Goal: Information Seeking & Learning: Learn about a topic

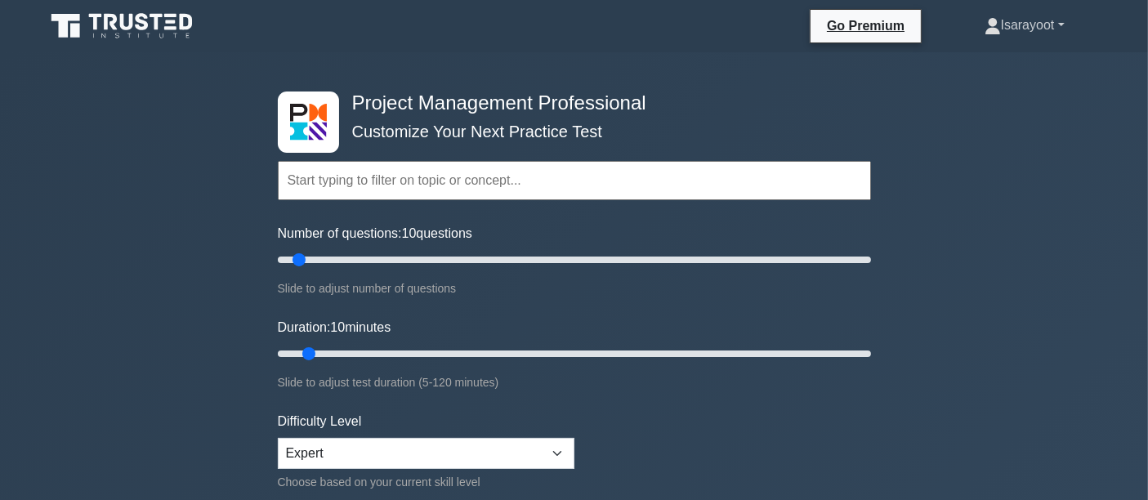
click at [1011, 34] on link "Isarayoot" at bounding box center [1025, 25] width 159 height 33
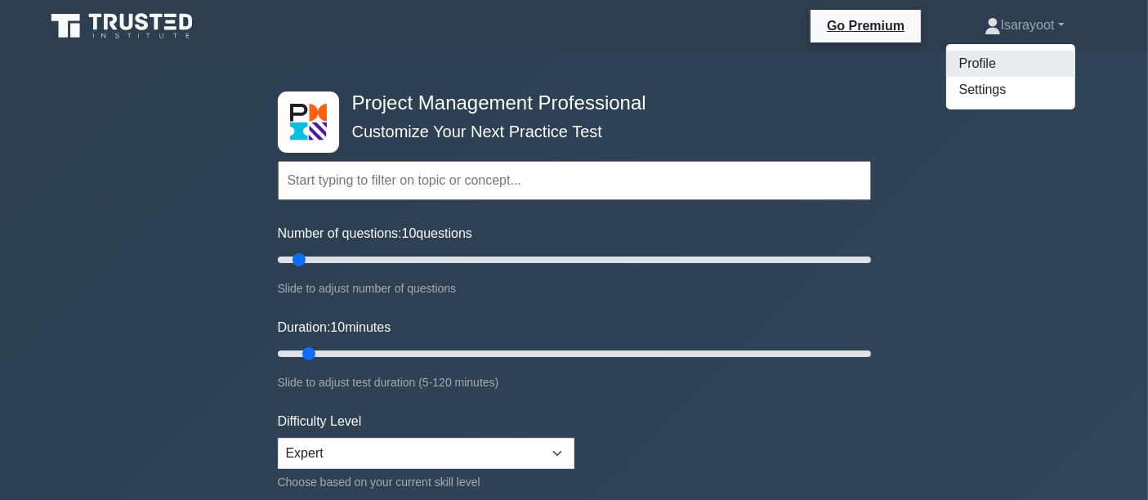
click at [1002, 64] on link "Profile" at bounding box center [1011, 64] width 129 height 26
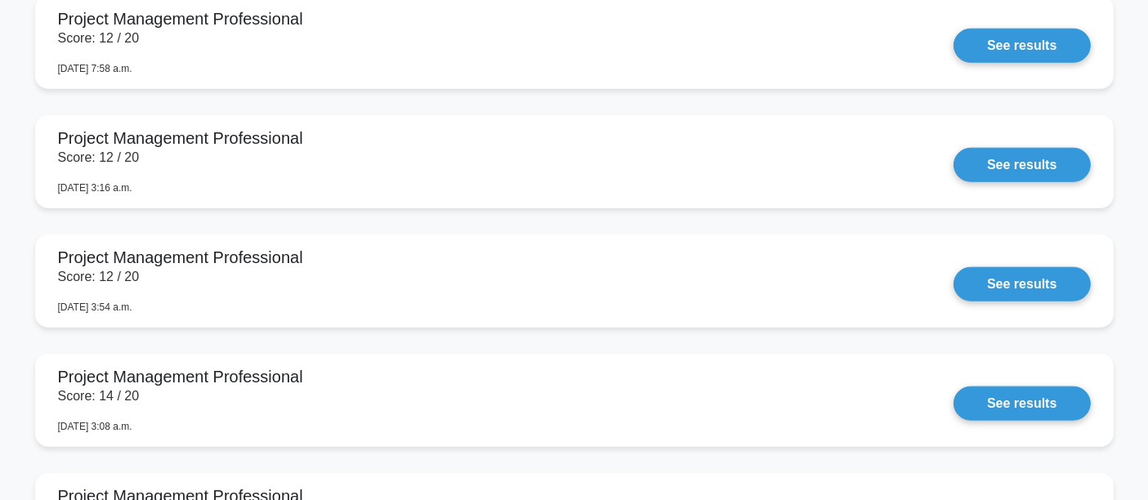
scroll to position [1453, 0]
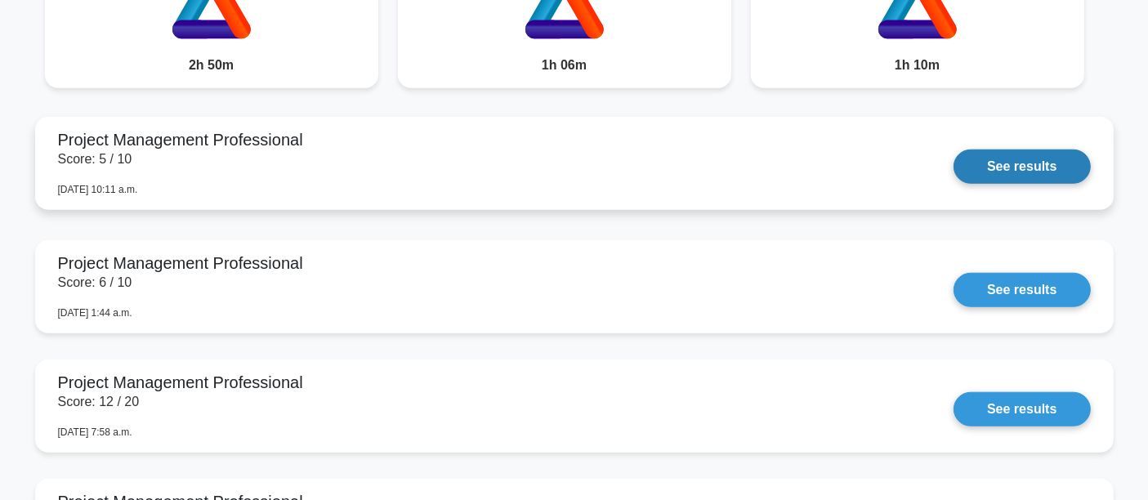
click at [954, 171] on link "See results" at bounding box center [1022, 167] width 137 height 34
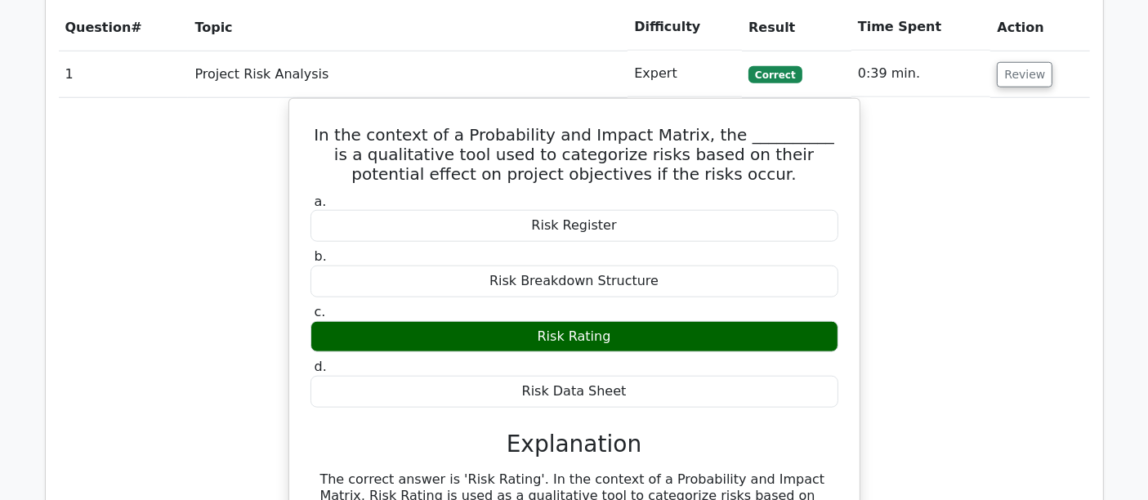
scroll to position [1362, 0]
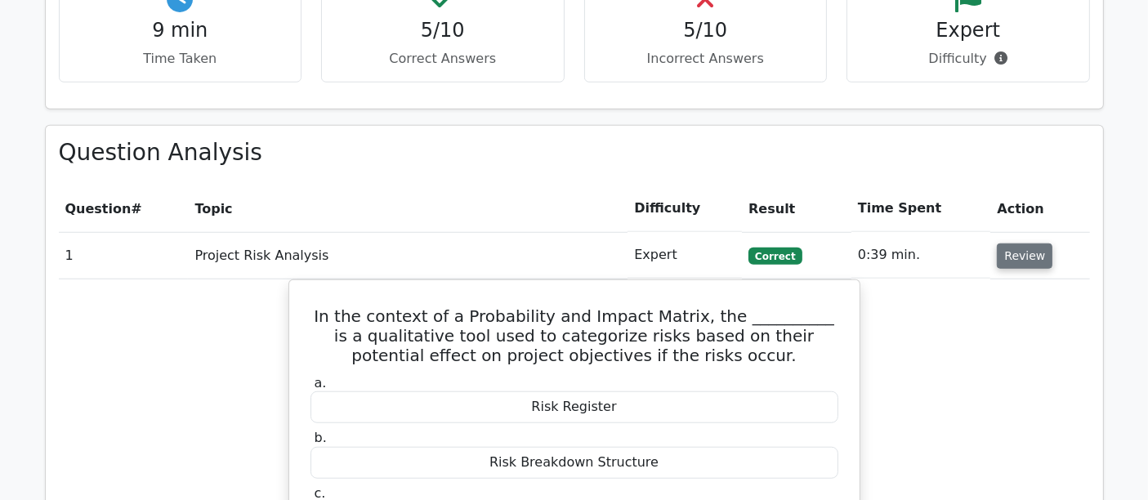
click at [1024, 244] on button "Review" at bounding box center [1025, 256] width 56 height 25
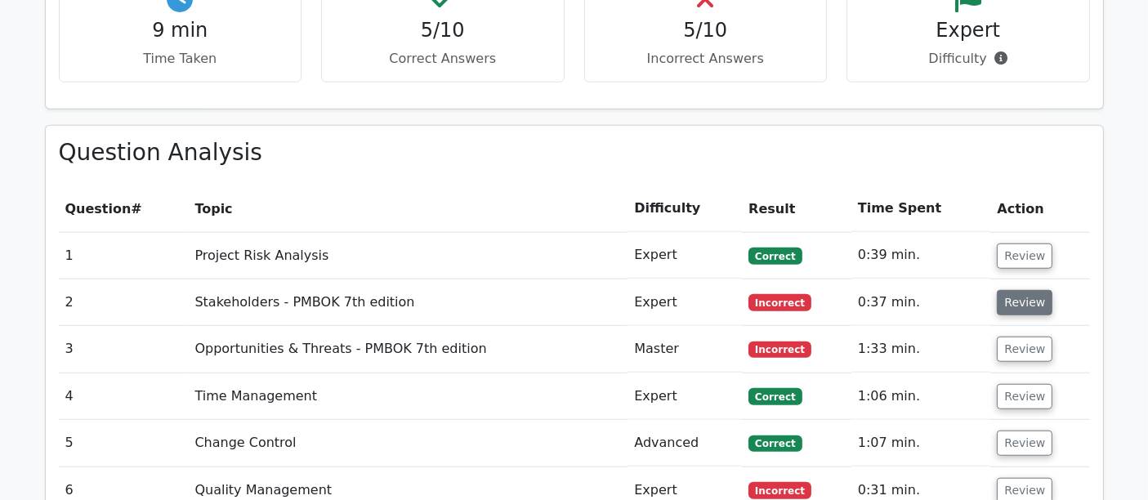
click at [1018, 290] on button "Review" at bounding box center [1025, 302] width 56 height 25
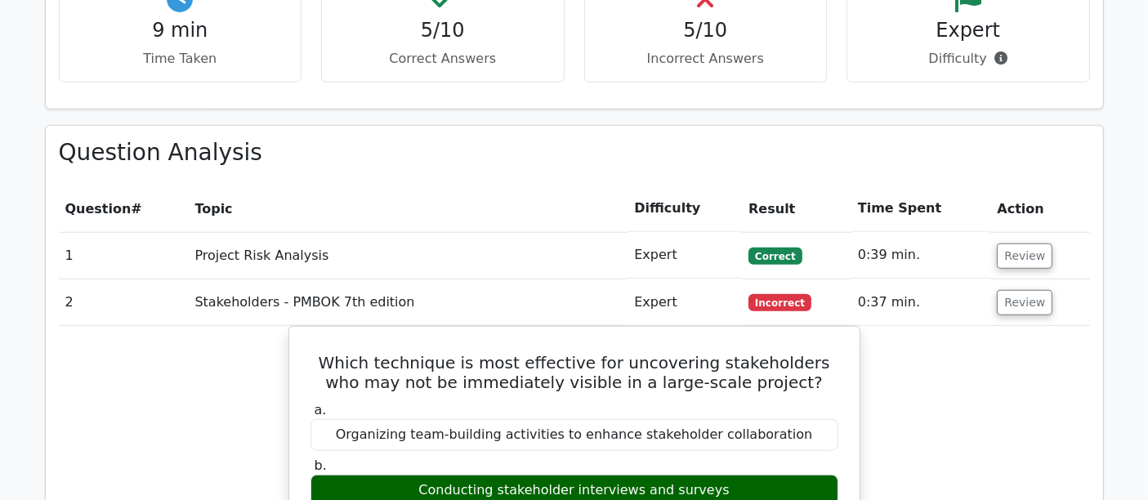
scroll to position [1453, 0]
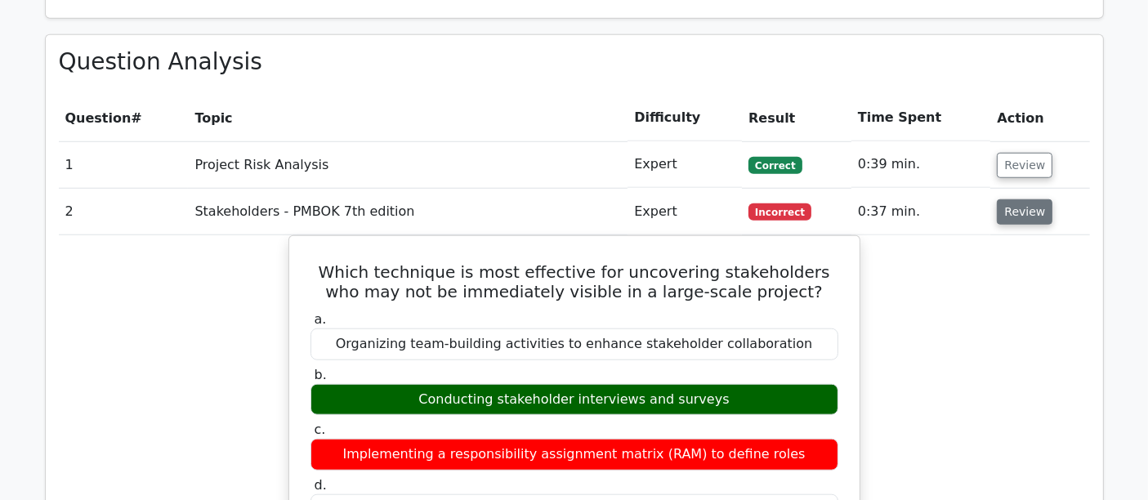
click at [1019, 199] on button "Review" at bounding box center [1025, 211] width 56 height 25
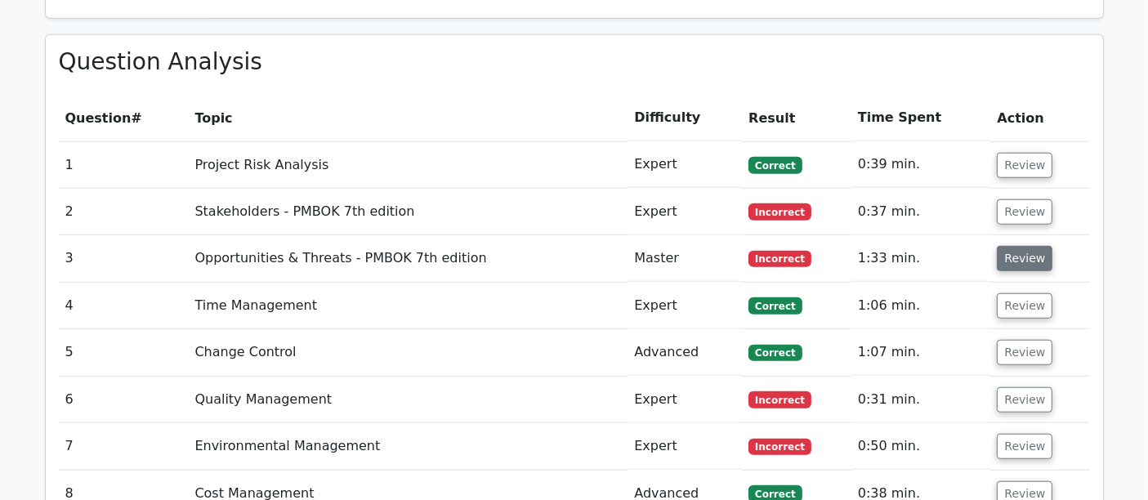
click at [1030, 246] on button "Review" at bounding box center [1025, 258] width 56 height 25
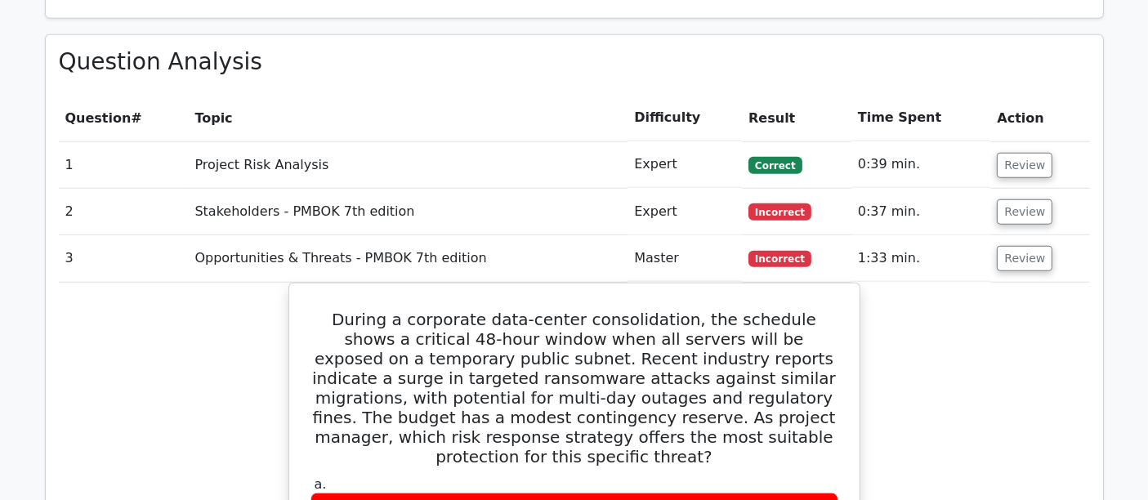
scroll to position [1635, 0]
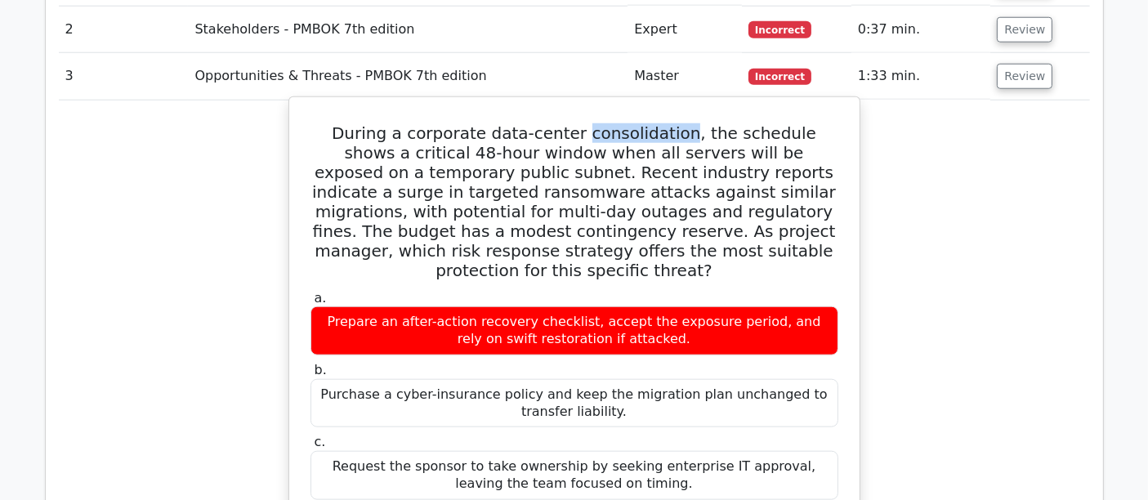
drag, startPoint x: 558, startPoint y: 50, endPoint x: 658, endPoint y: 51, distance: 99.7
click at [658, 123] on h5 "During a corporate data-center consolidation, the schedule shows a critical 48-…" at bounding box center [574, 201] width 531 height 157
copy h5 "consolidation"
click at [357, 123] on h5 "During a corporate data-center consolidation, the schedule shows a critical 48-…" at bounding box center [574, 201] width 531 height 157
drag, startPoint x: 404, startPoint y: 90, endPoint x: 504, endPoint y: 91, distance: 99.7
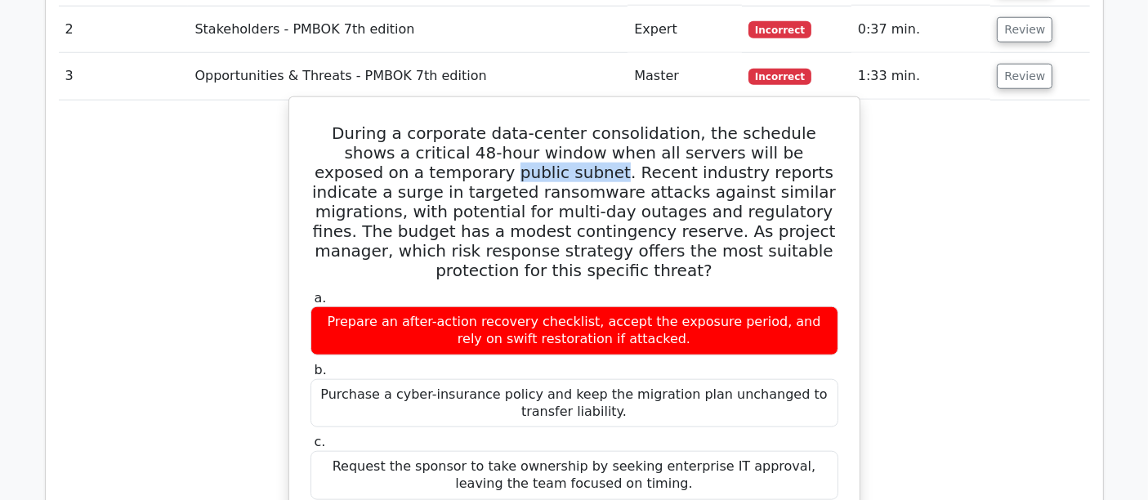
click at [504, 123] on h5 "During a corporate data-center consolidation, the schedule shows a critical 48-…" at bounding box center [574, 201] width 531 height 157
copy h5 "public subnet"
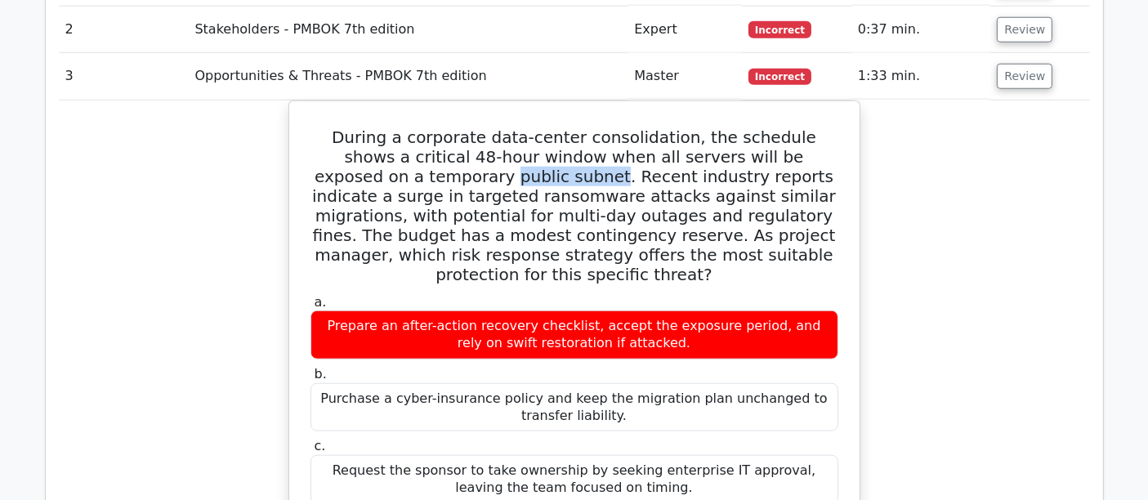
scroll to position [1543, 0]
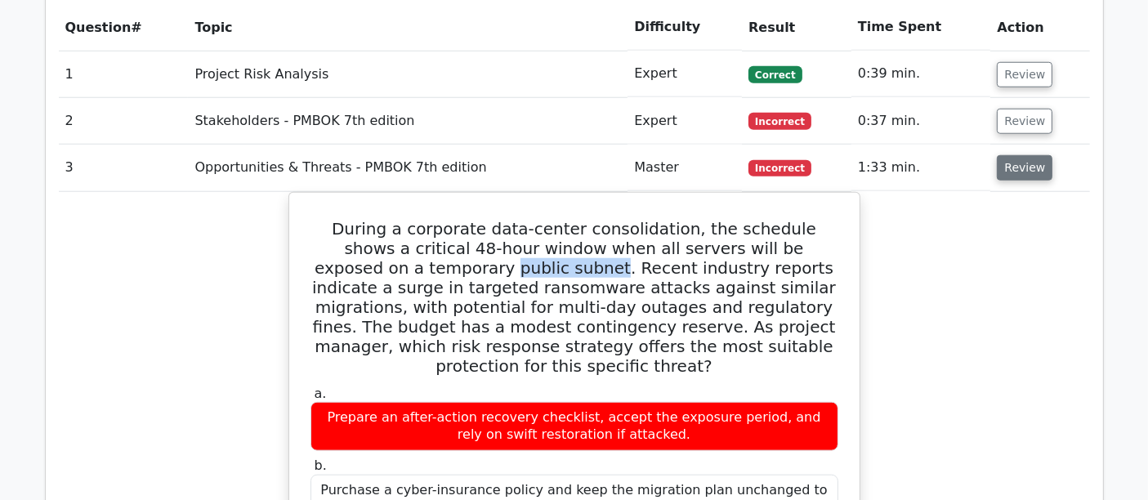
click at [1020, 155] on button "Review" at bounding box center [1025, 167] width 56 height 25
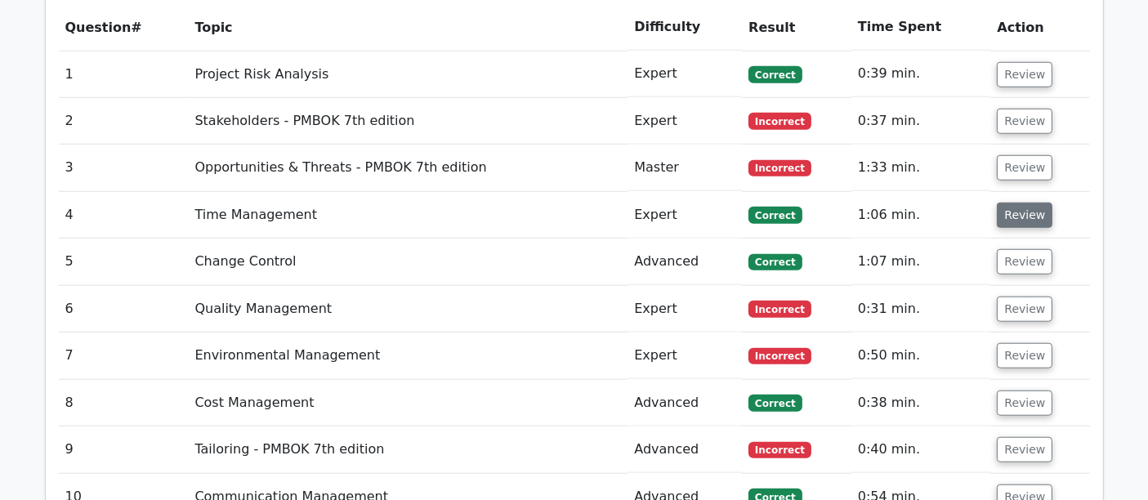
click at [1019, 203] on button "Review" at bounding box center [1025, 215] width 56 height 25
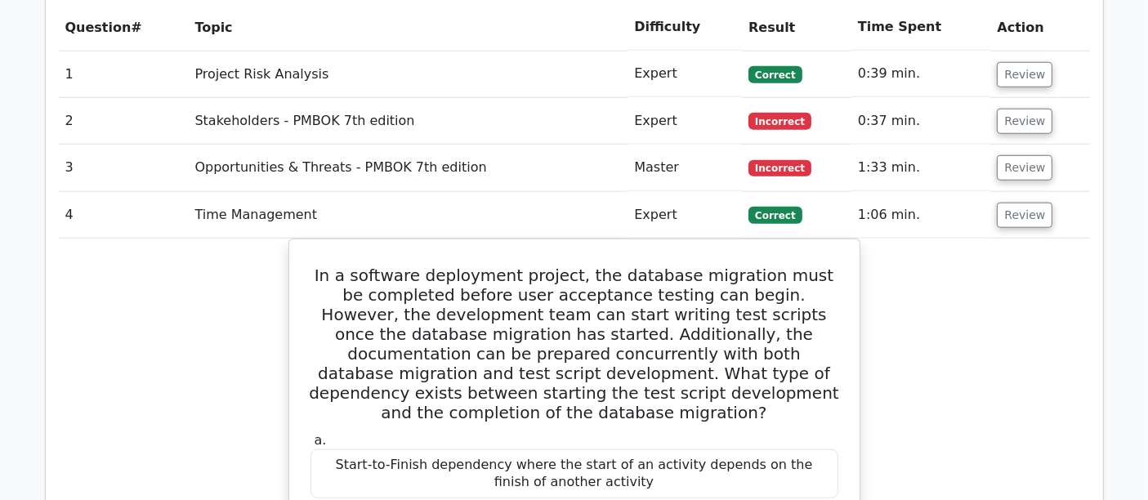
scroll to position [1635, 0]
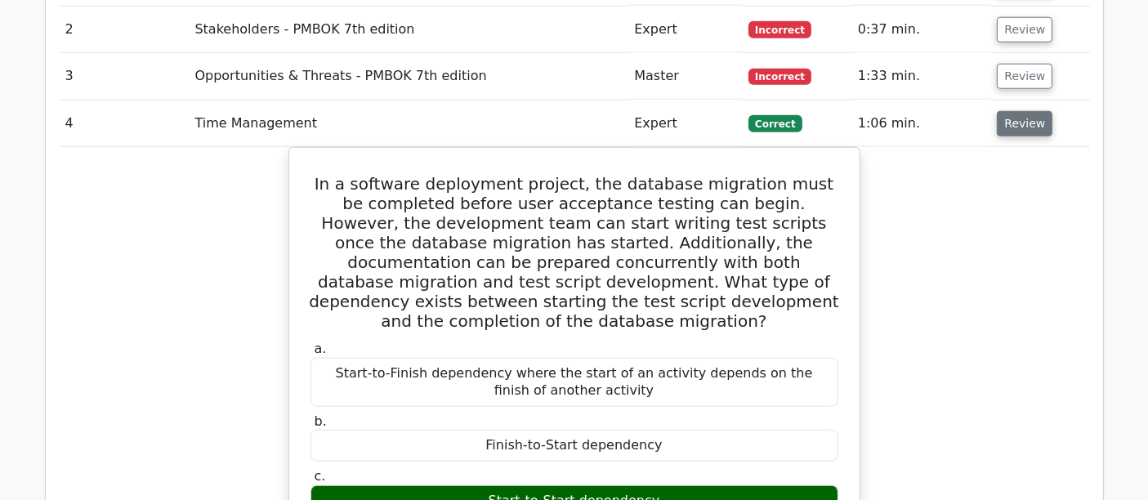
click at [1023, 111] on button "Review" at bounding box center [1025, 123] width 56 height 25
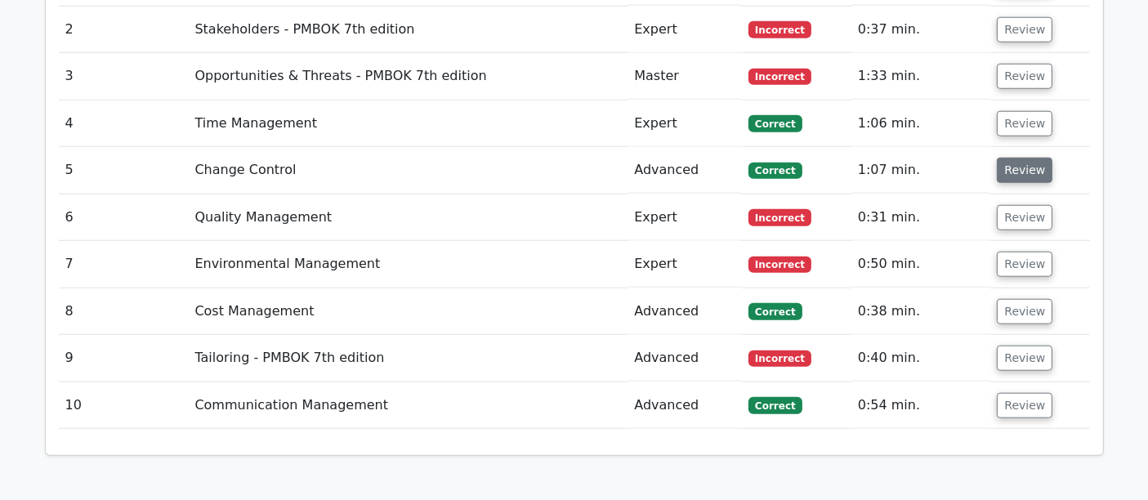
click at [1014, 158] on button "Review" at bounding box center [1025, 170] width 56 height 25
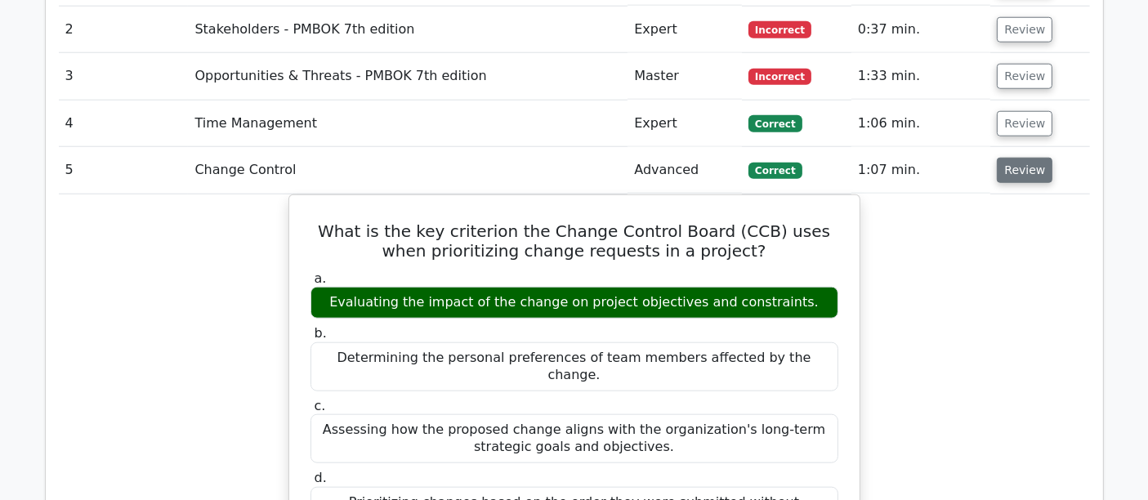
click at [1024, 158] on button "Review" at bounding box center [1025, 170] width 56 height 25
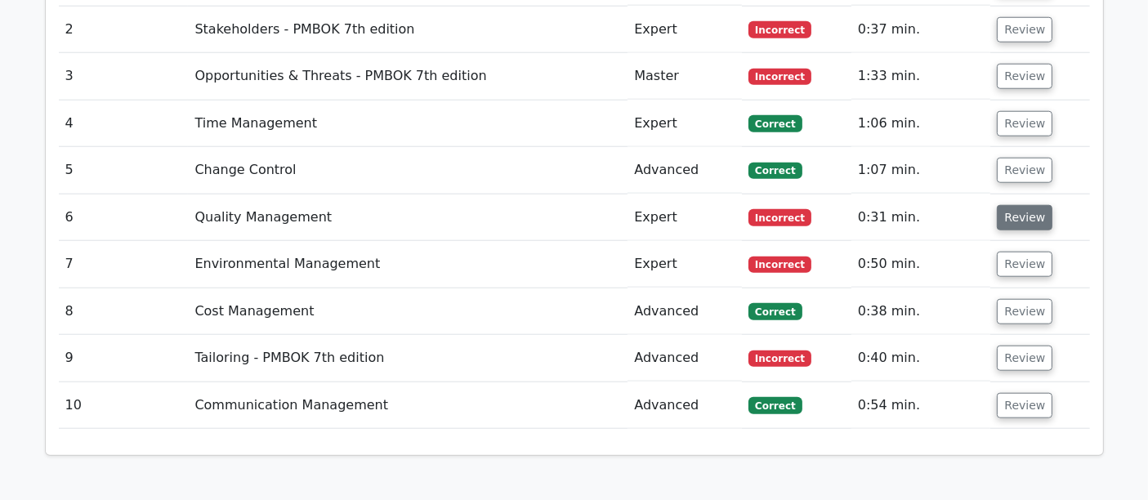
click at [1020, 205] on button "Review" at bounding box center [1025, 217] width 56 height 25
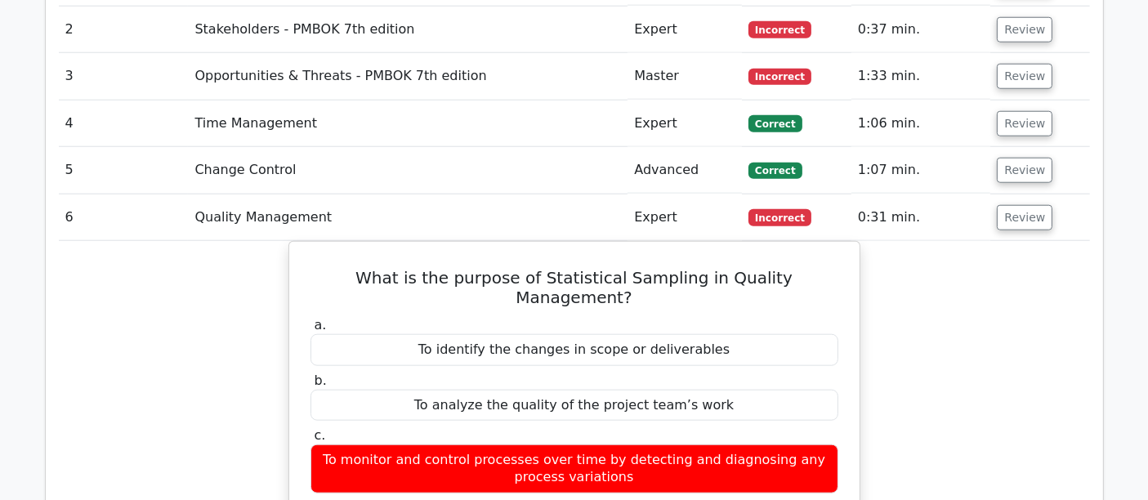
scroll to position [1726, 0]
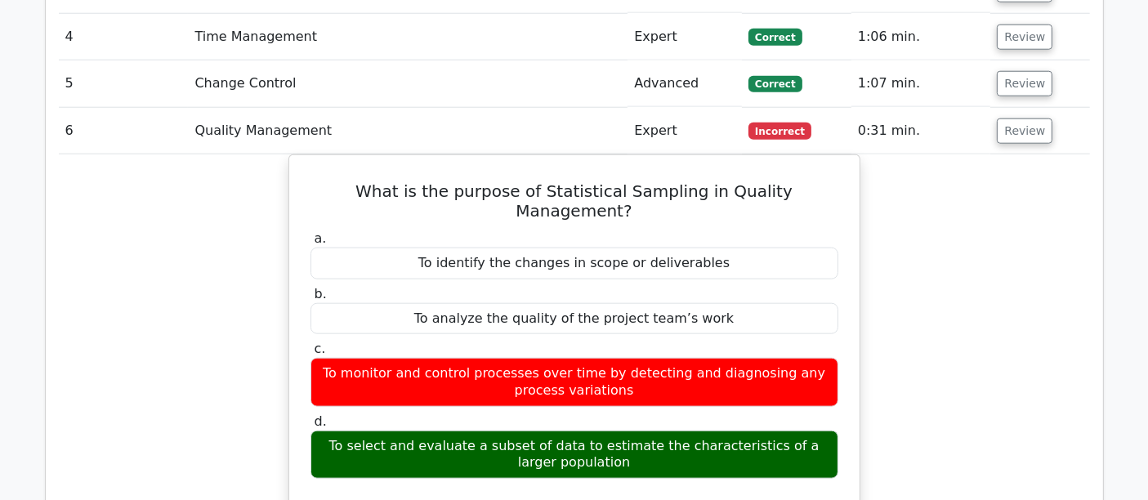
click at [0, 331] on main "Go Premium Project Management Professional Preparation Package (2025) Earn 35 P…" at bounding box center [574, 29] width 1148 height 3405
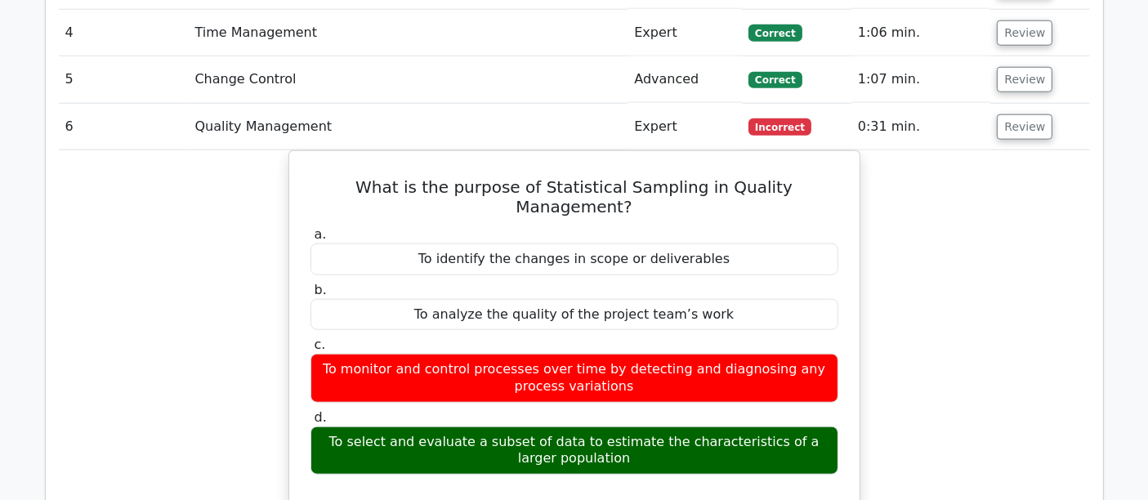
scroll to position [1635, 0]
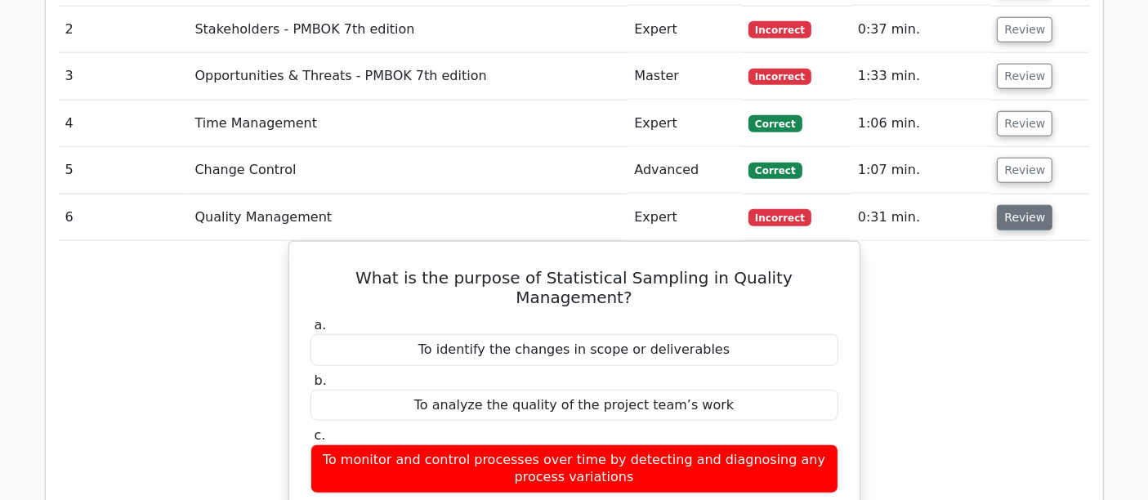
click at [1014, 205] on button "Review" at bounding box center [1025, 217] width 56 height 25
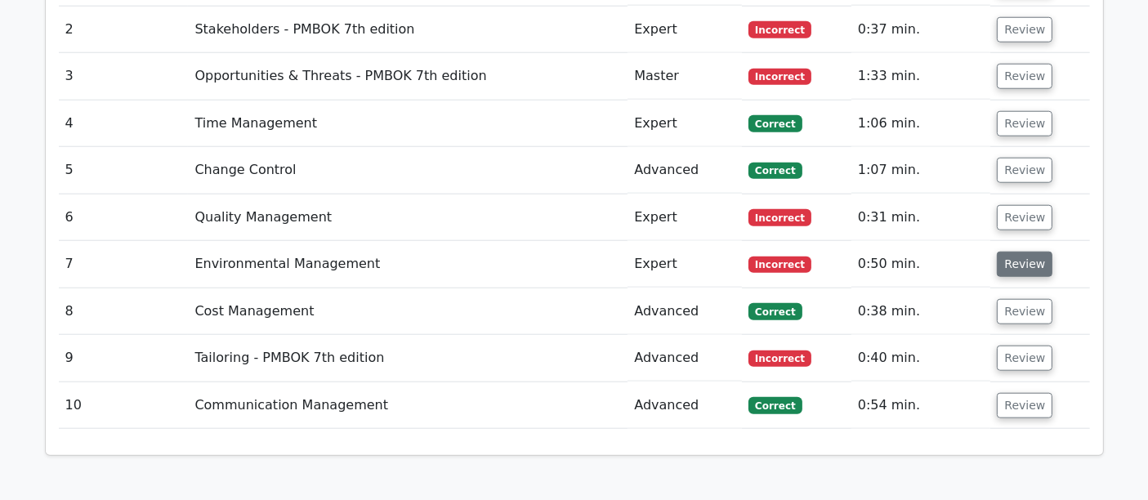
click at [1018, 252] on button "Review" at bounding box center [1025, 264] width 56 height 25
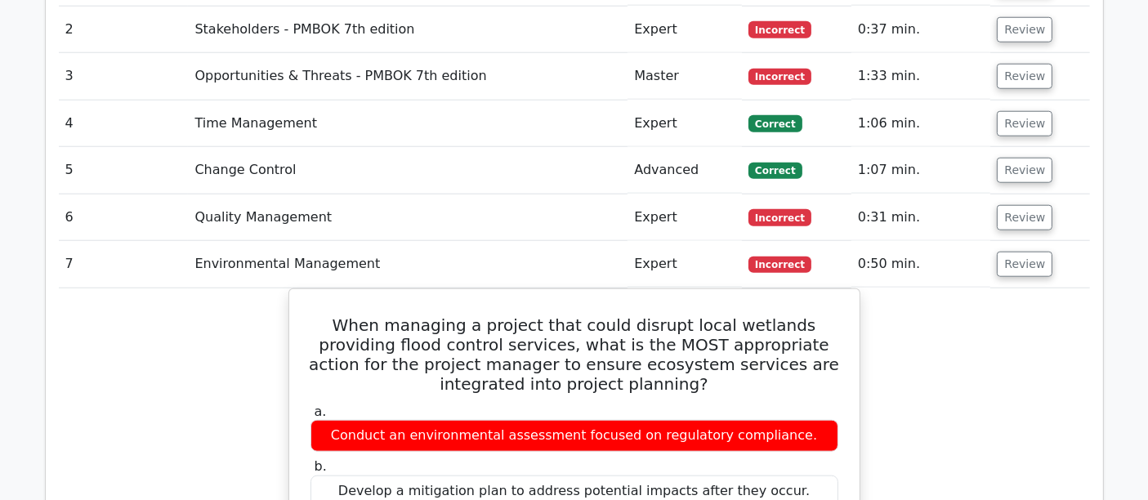
scroll to position [1726, 0]
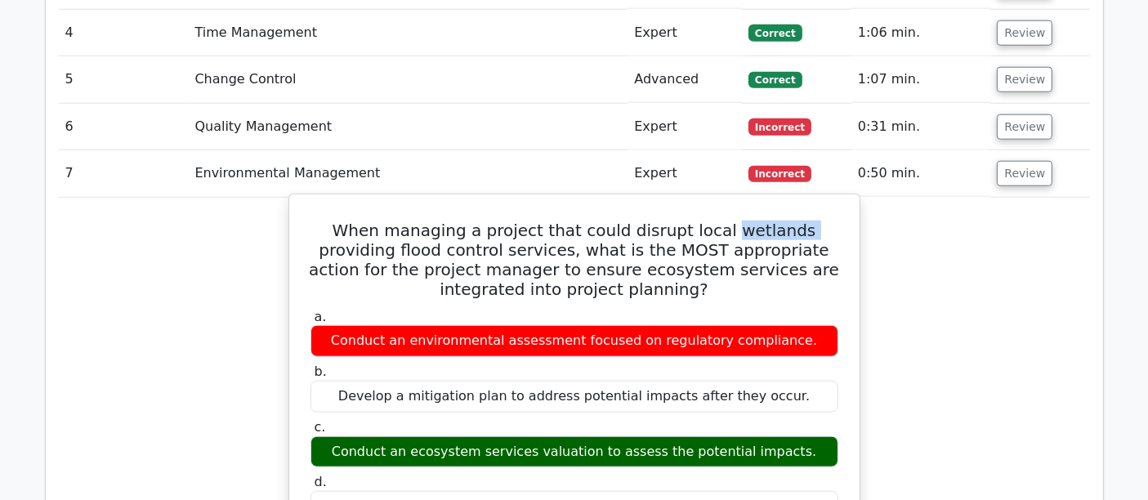
drag, startPoint x: 692, startPoint y: 143, endPoint x: 759, endPoint y: 148, distance: 67.2
click at [759, 221] on h5 "When managing a project that could disrupt local wetlands providing flood contr…" at bounding box center [574, 260] width 531 height 78
click at [708, 221] on h5 "When managing a project that could disrupt local wetlands providing flood contr…" at bounding box center [574, 260] width 531 height 78
drag, startPoint x: 650, startPoint y: 146, endPoint x: 758, endPoint y: 146, distance: 107.9
click at [758, 221] on h5 "When managing a project that could disrupt local wetlands providing flood contr…" at bounding box center [574, 260] width 531 height 78
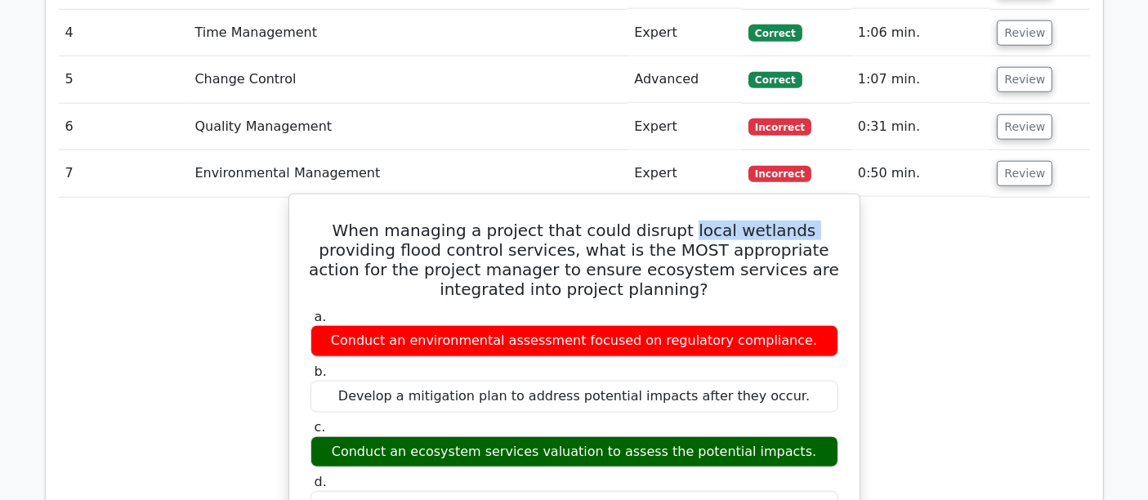
copy h5 "local wetlands"
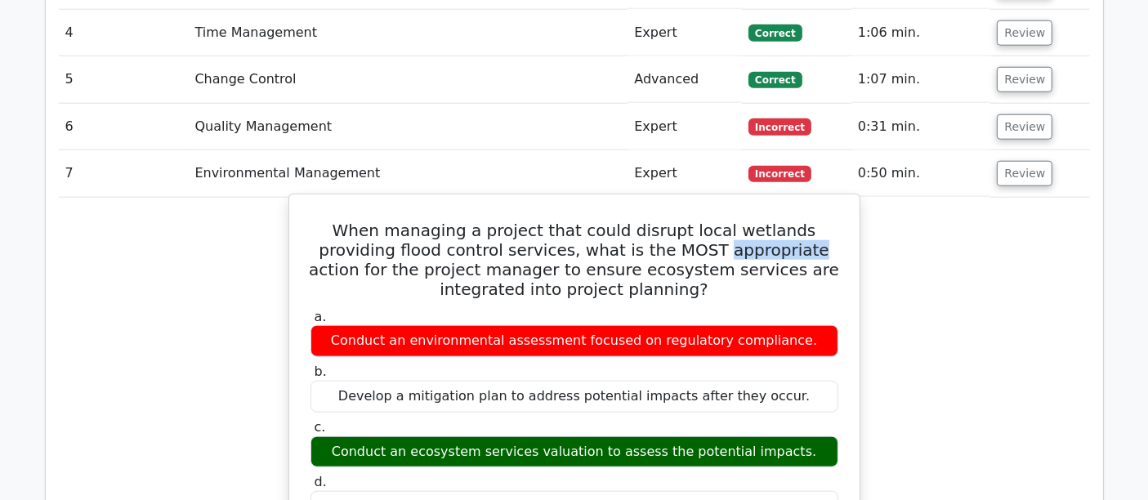
drag, startPoint x: 631, startPoint y: 165, endPoint x: 714, endPoint y: 166, distance: 82.6
click at [714, 221] on h5 "When managing a project that could disrupt local wetlands providing flood contr…" at bounding box center [574, 260] width 531 height 78
copy h5 "appropriate"
click at [551, 221] on h5 "When managing a project that could disrupt local wetlands providing flood contr…" at bounding box center [574, 260] width 531 height 78
drag, startPoint x: 531, startPoint y: 185, endPoint x: 672, endPoint y: 178, distance: 141.6
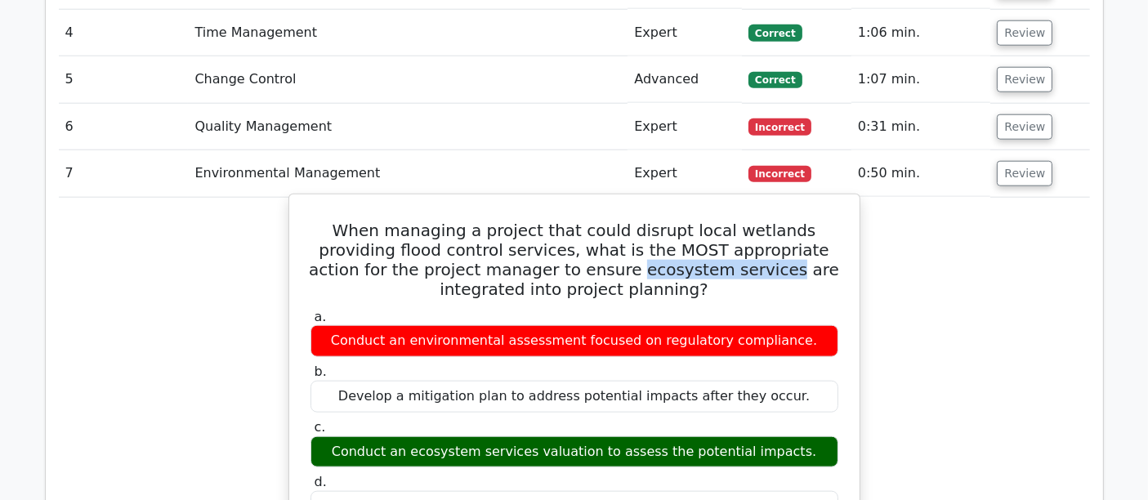
click at [672, 221] on h5 "When managing a project that could disrupt local wetlands providing flood contr…" at bounding box center [574, 260] width 531 height 78
copy h5 "ecosystem services"
click at [713, 221] on h5 "When managing a project that could disrupt local wetlands providing flood contr…" at bounding box center [574, 260] width 531 height 78
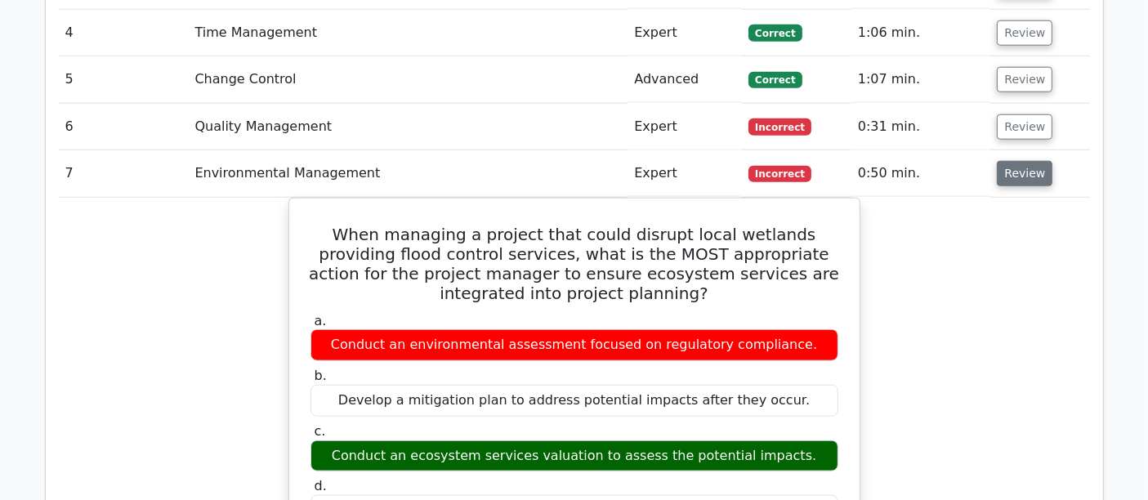
click at [1004, 161] on button "Review" at bounding box center [1025, 173] width 56 height 25
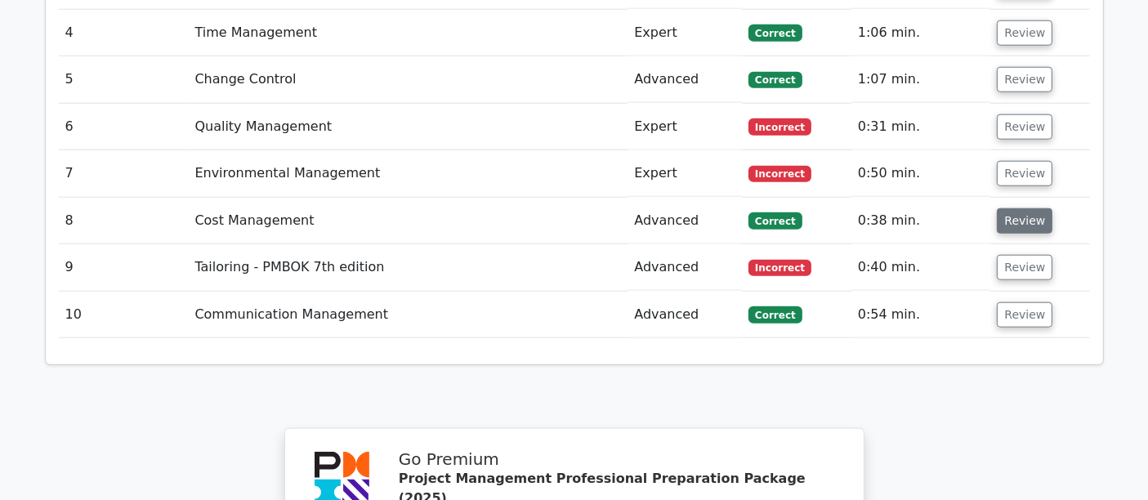
click at [1020, 208] on button "Review" at bounding box center [1025, 220] width 56 height 25
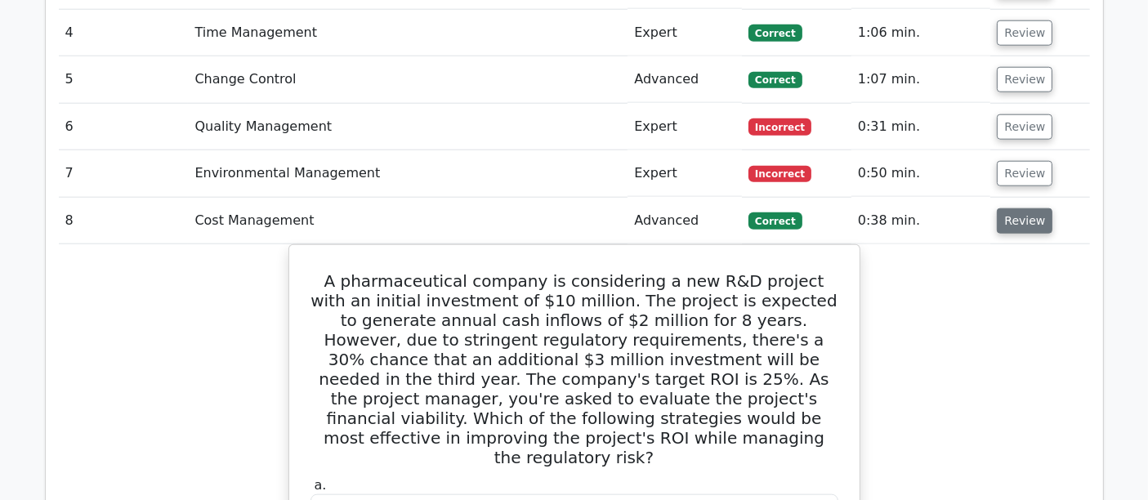
click at [1032, 208] on button "Review" at bounding box center [1025, 220] width 56 height 25
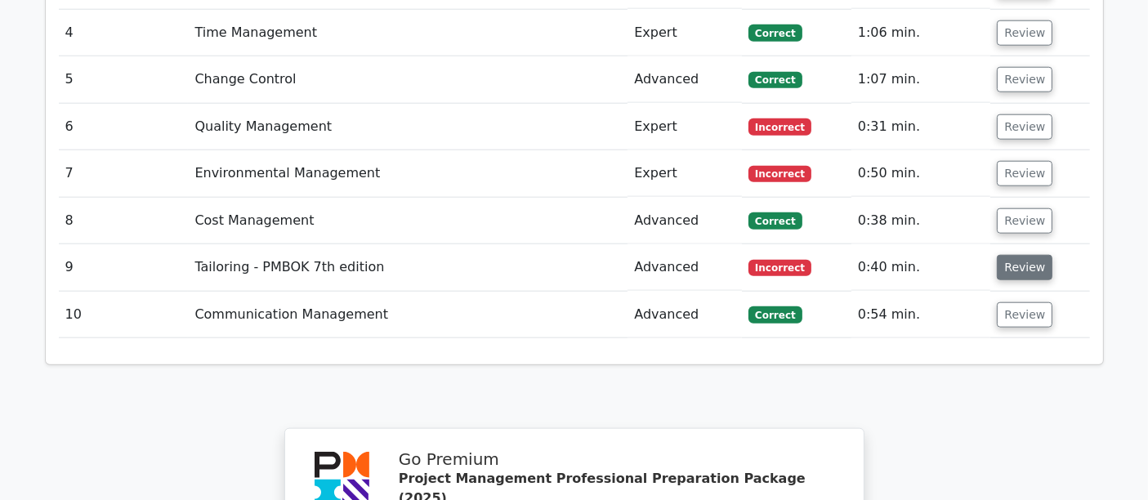
click at [1033, 255] on button "Review" at bounding box center [1025, 267] width 56 height 25
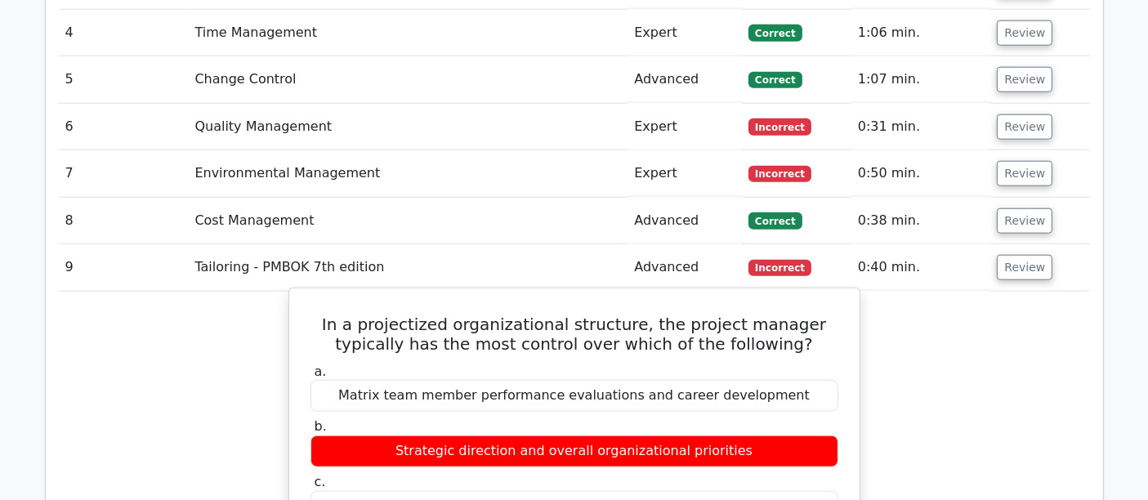
scroll to position [1816, 0]
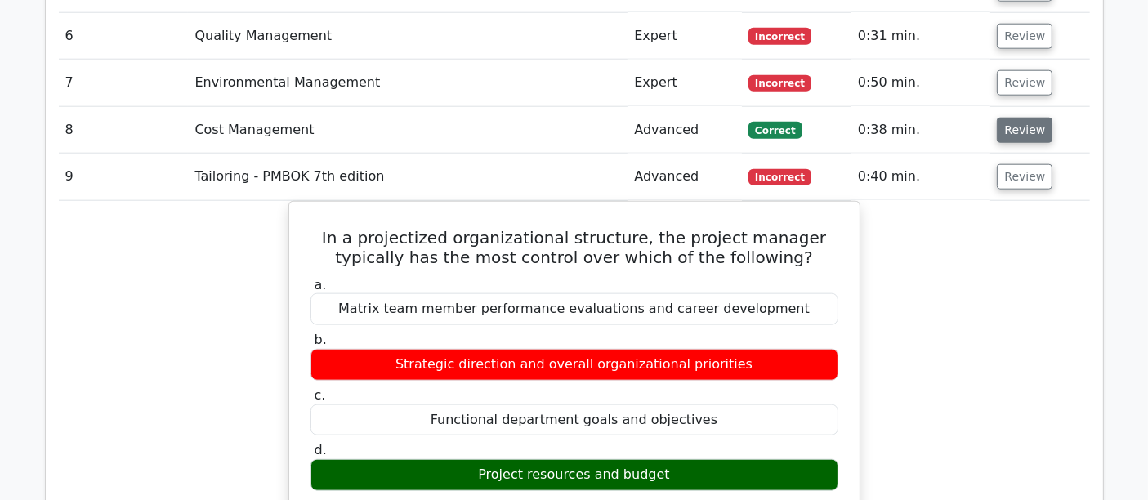
click at [1023, 118] on button "Review" at bounding box center [1025, 130] width 56 height 25
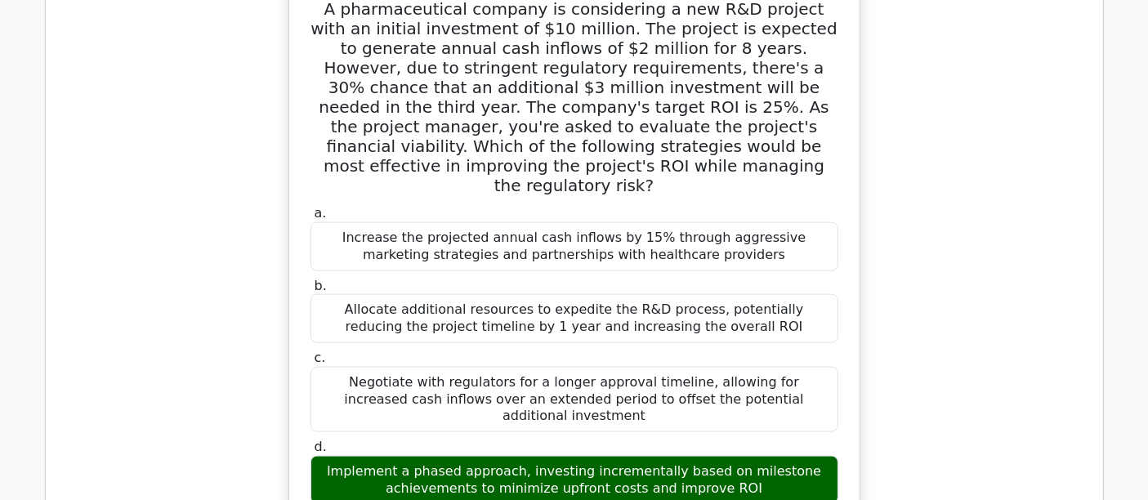
scroll to position [1726, 0]
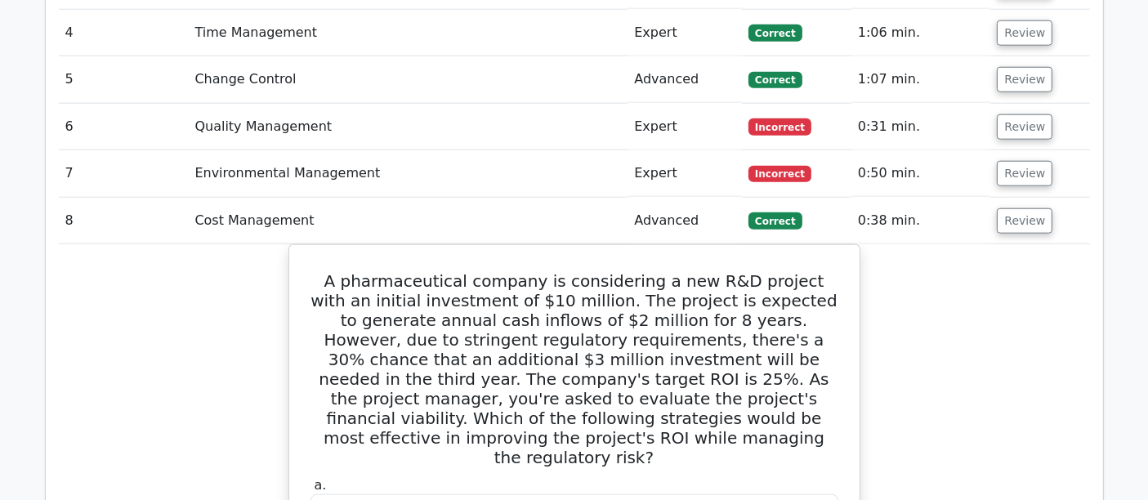
click at [1046, 198] on td "Review" at bounding box center [1040, 221] width 99 height 47
click at [1020, 208] on button "Review" at bounding box center [1025, 220] width 56 height 25
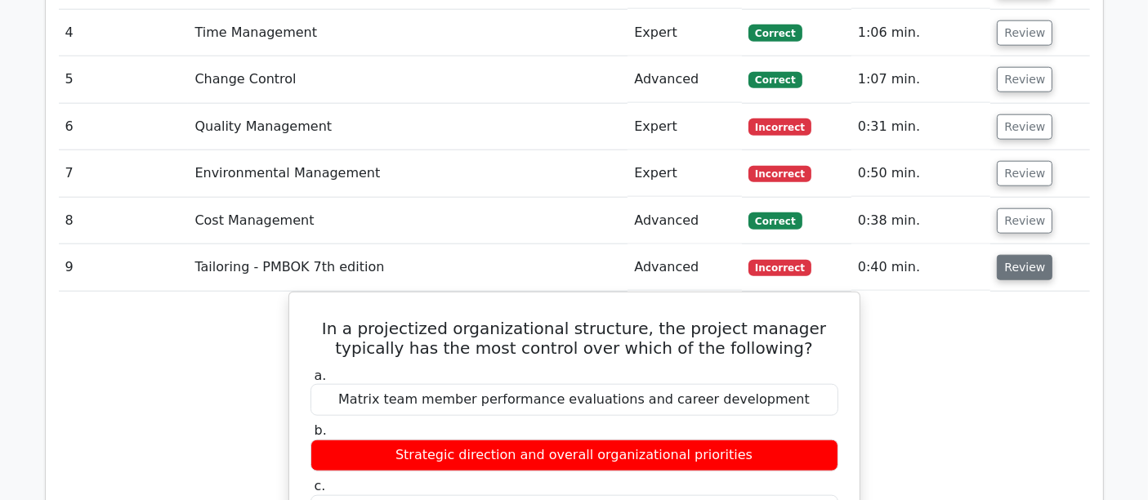
click at [1018, 255] on button "Review" at bounding box center [1025, 267] width 56 height 25
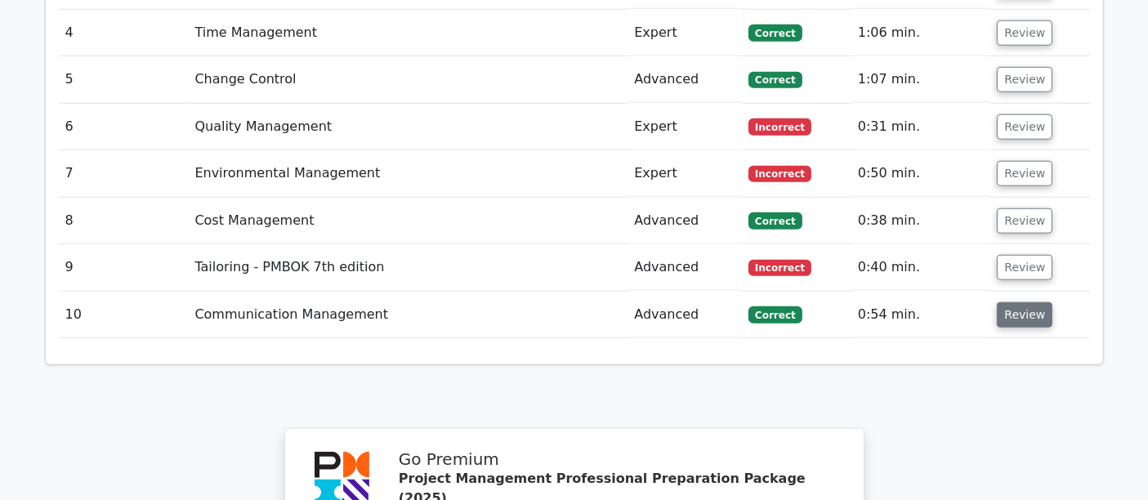
click at [1015, 302] on button "Review" at bounding box center [1025, 314] width 56 height 25
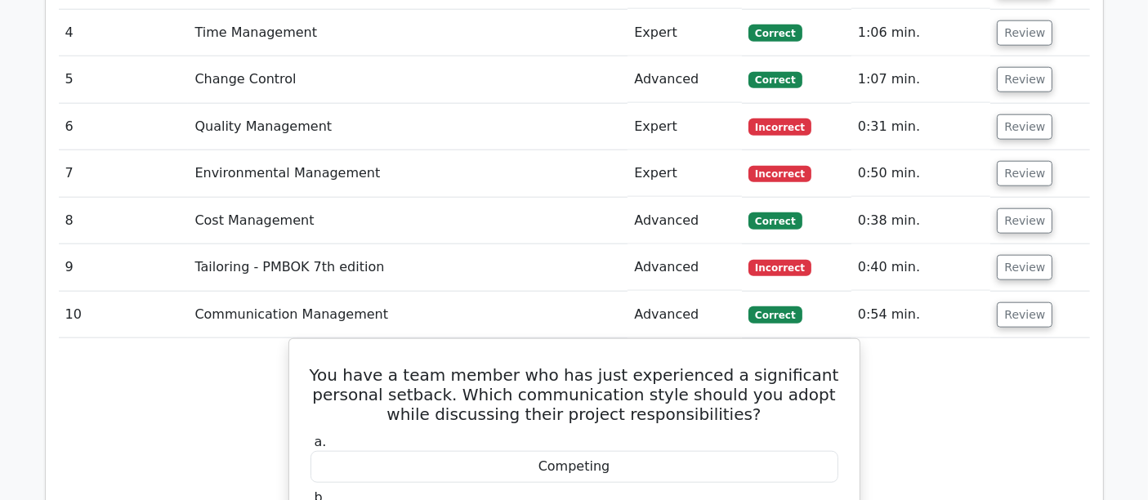
scroll to position [1816, 0]
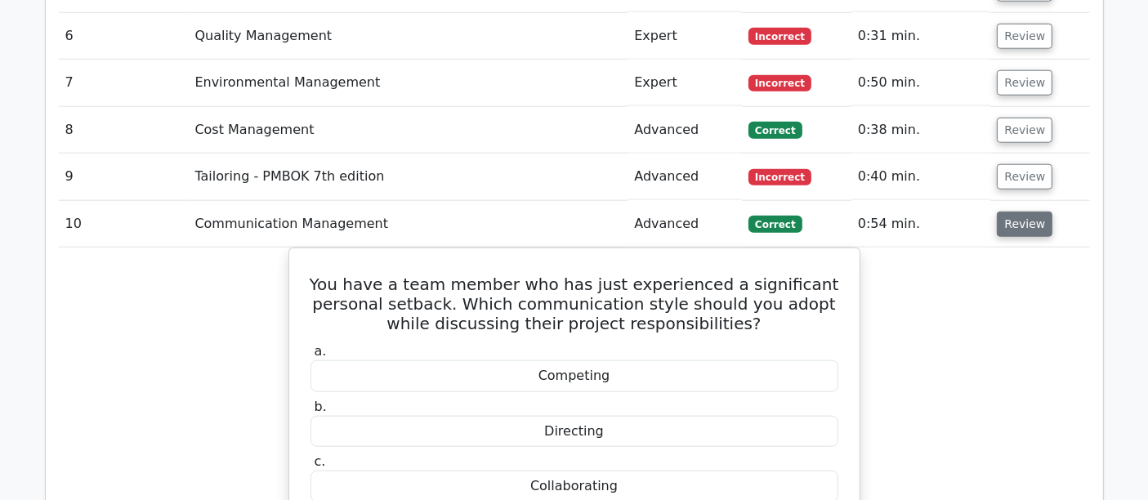
click at [1017, 212] on button "Review" at bounding box center [1025, 224] width 56 height 25
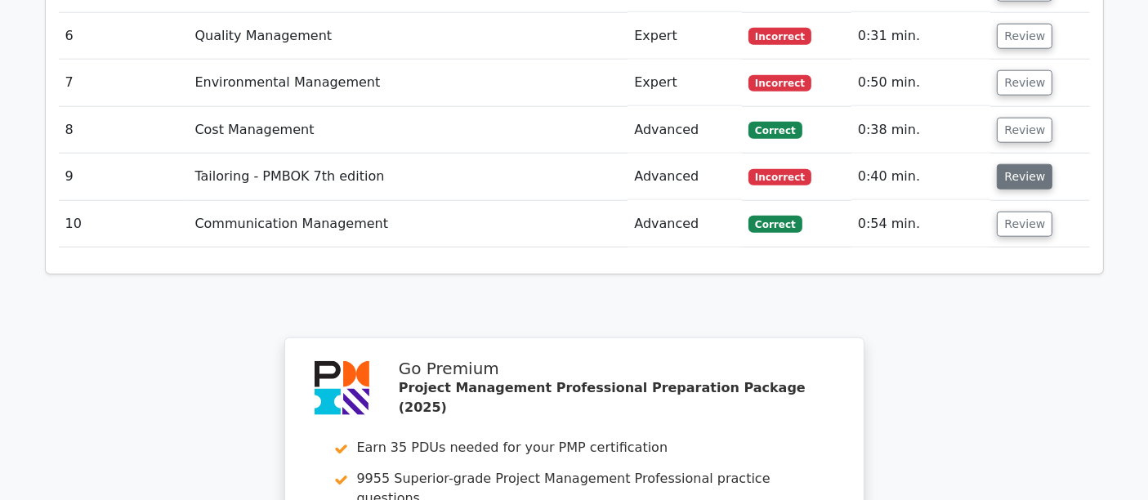
click at [1018, 164] on button "Review" at bounding box center [1025, 176] width 56 height 25
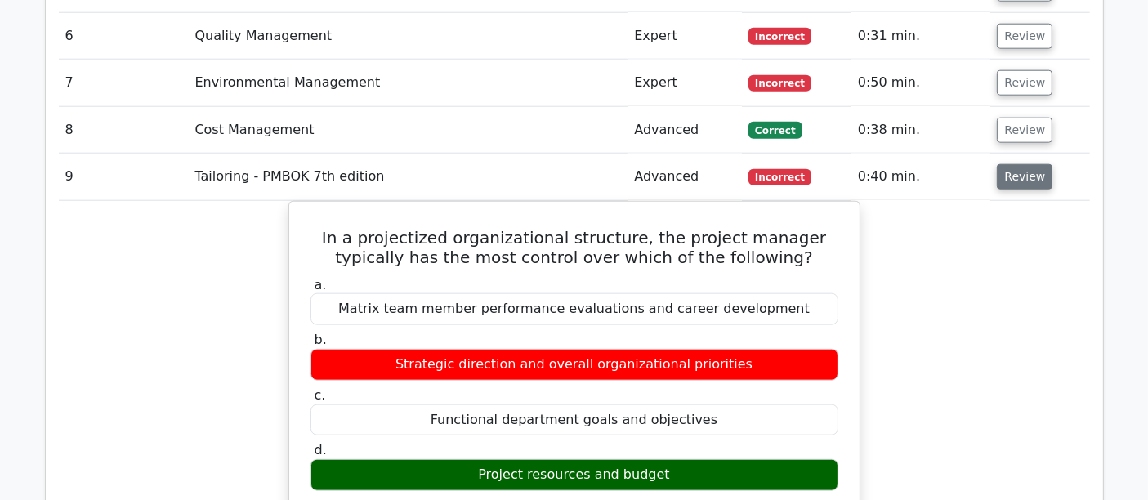
click at [1014, 164] on button "Review" at bounding box center [1025, 176] width 56 height 25
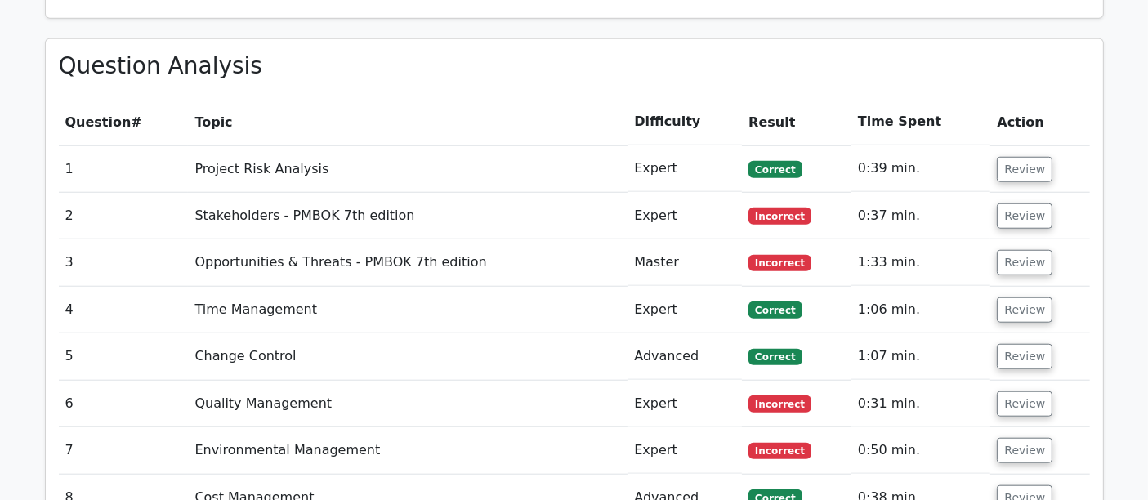
scroll to position [2089, 0]
